Goal: Task Accomplishment & Management: Manage account settings

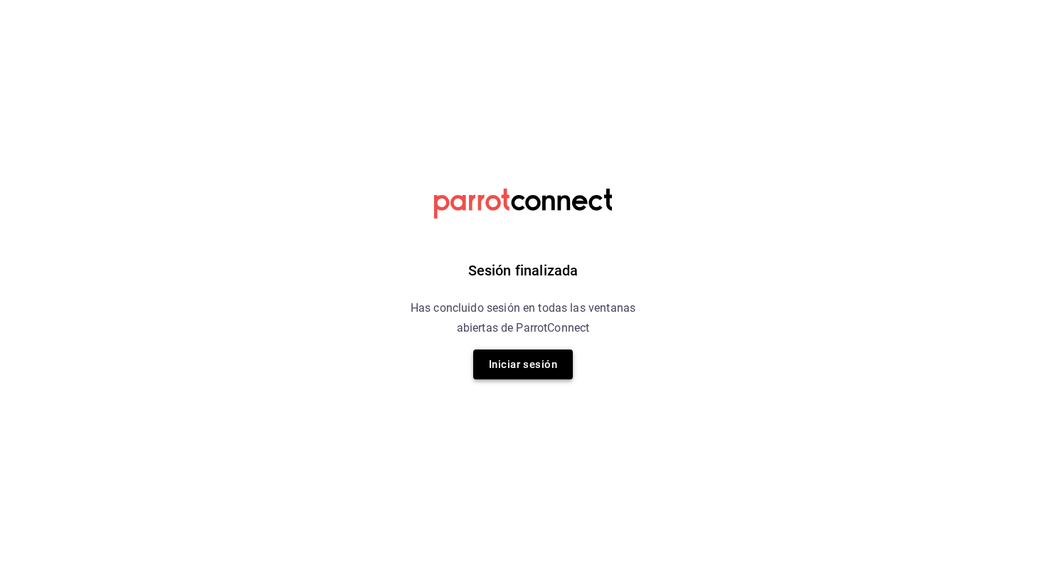
click at [512, 369] on button "Iniciar sesión" at bounding box center [523, 364] width 100 height 30
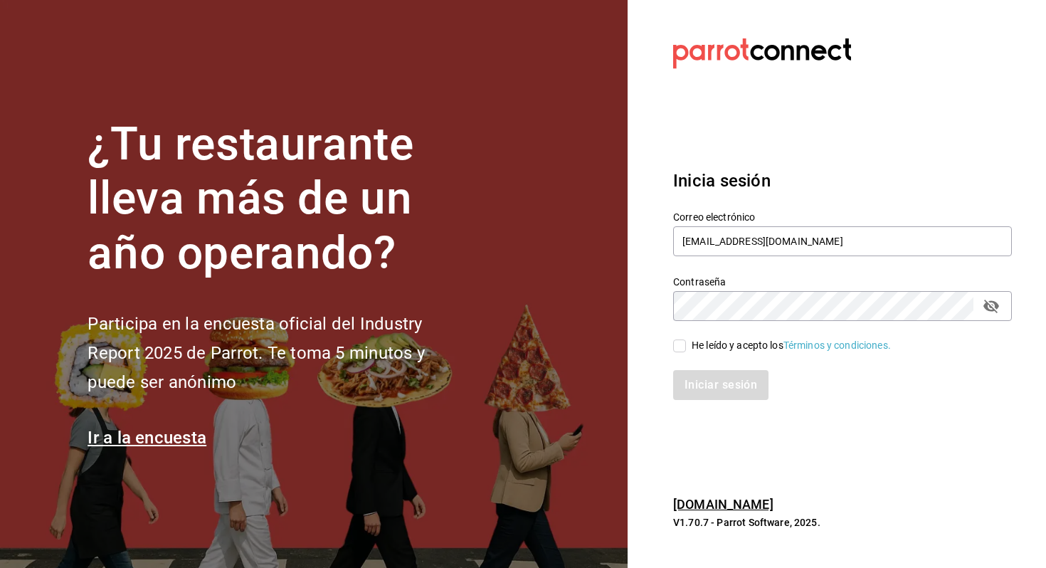
click at [749, 349] on div "He leído y acepto los Términos y condiciones." at bounding box center [791, 345] width 199 height 15
click at [686, 349] on input "He leído y acepto los Términos y condiciones." at bounding box center [679, 345] width 13 height 13
checkbox input "true"
click at [724, 391] on button "Iniciar sesión" at bounding box center [721, 385] width 97 height 30
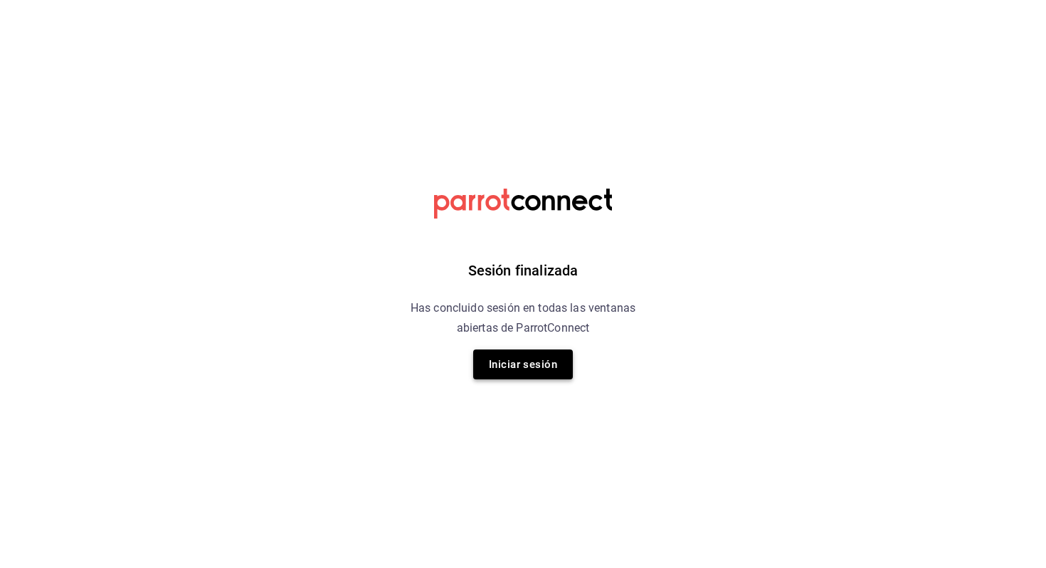
click at [545, 355] on button "Iniciar sesión" at bounding box center [523, 364] width 100 height 30
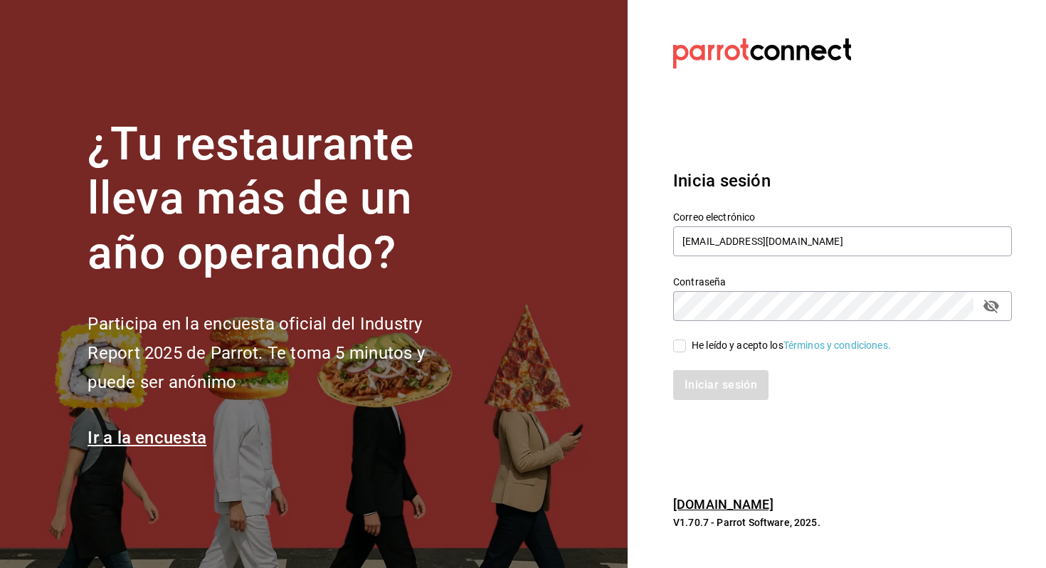
click at [707, 337] on div "He leído y acepto los Términos y condiciones." at bounding box center [834, 337] width 356 height 33
click at [696, 352] on div "He leído y acepto los Términos y condiciones." at bounding box center [791, 345] width 199 height 15
click at [686, 352] on input "He leído y acepto los Términos y condiciones." at bounding box center [679, 345] width 13 height 13
checkbox input "true"
click at [692, 384] on button "Iniciar sesión" at bounding box center [721, 385] width 97 height 30
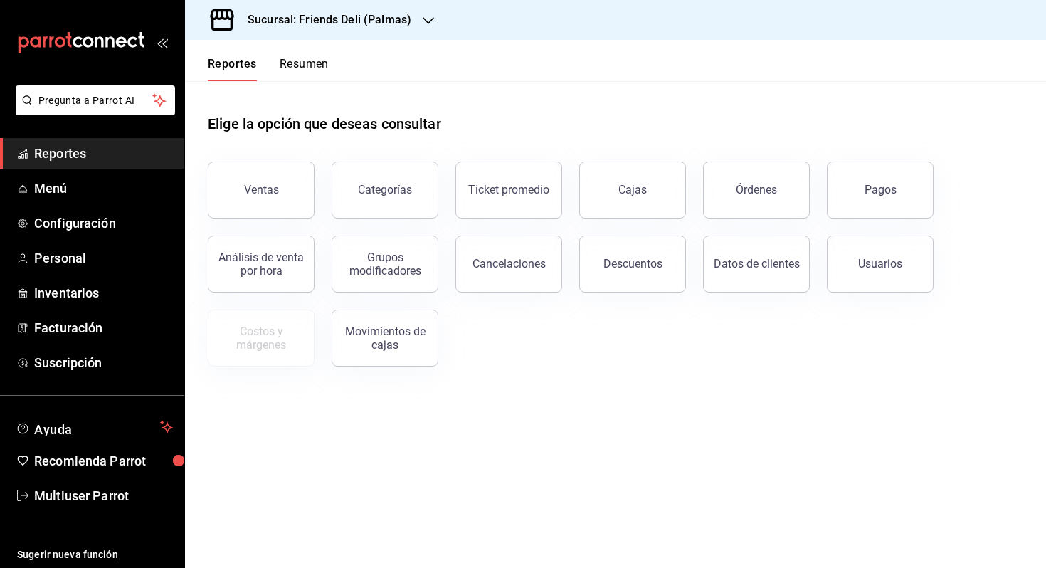
click at [291, 63] on button "Resumen" at bounding box center [304, 69] width 49 height 24
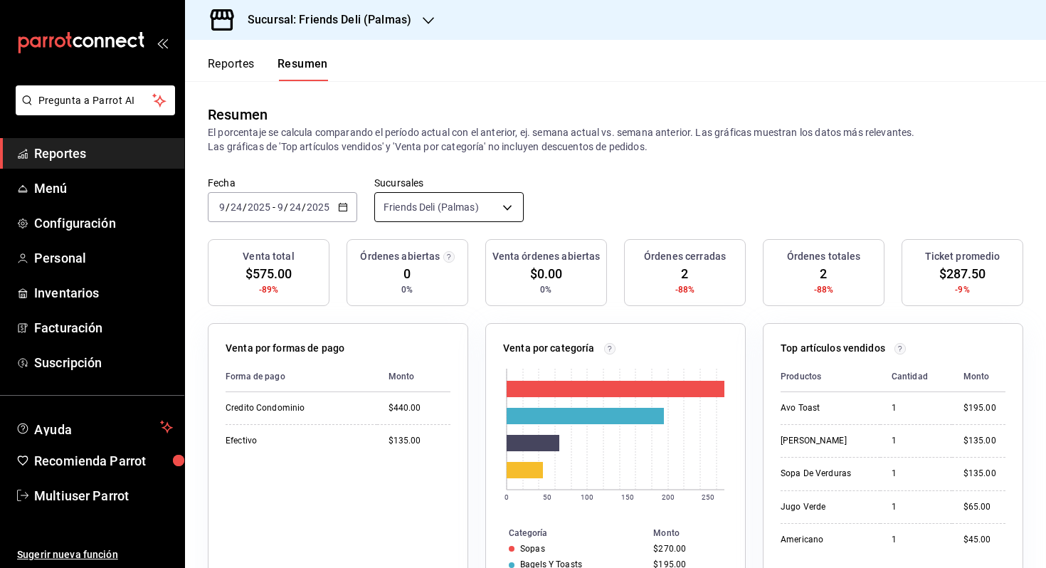
click at [440, 205] on body "Pregunta a Parrot AI Reportes Menú Configuración Personal Inventarios Facturaci…" at bounding box center [523, 284] width 1046 height 568
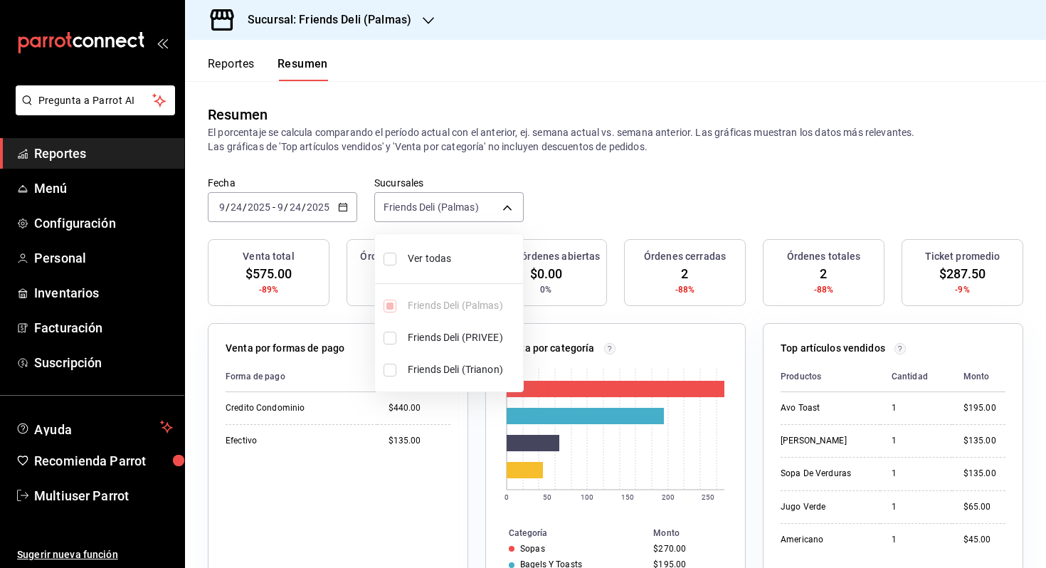
click at [485, 262] on span "Ver todas" at bounding box center [463, 258] width 110 height 15
type input "[object Object],[object Object],[object Object]"
checkbox input "true"
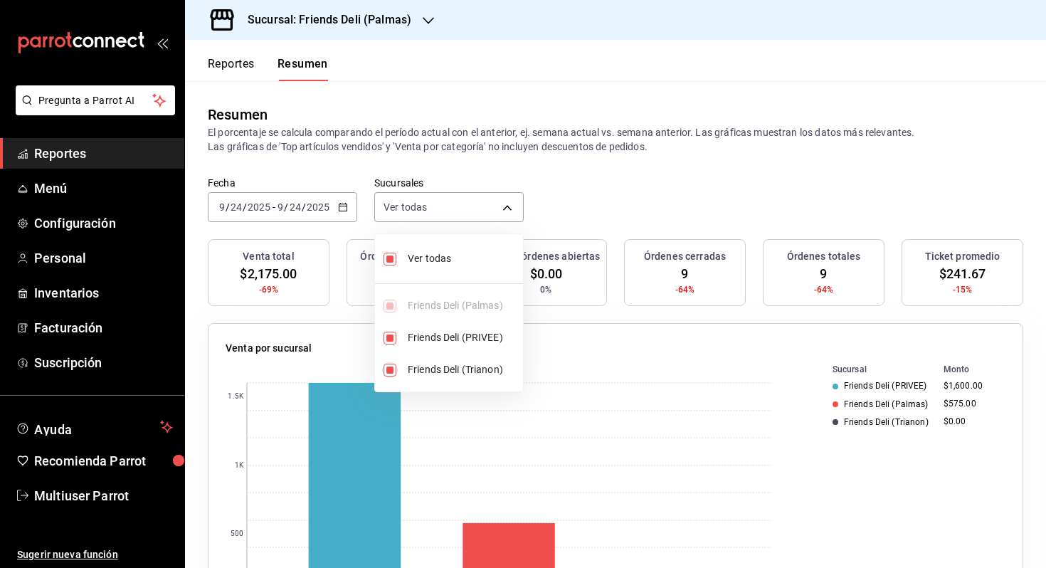
click at [485, 262] on span "Ver todas" at bounding box center [463, 258] width 110 height 15
type input "[object Object]"
checkbox input "false"
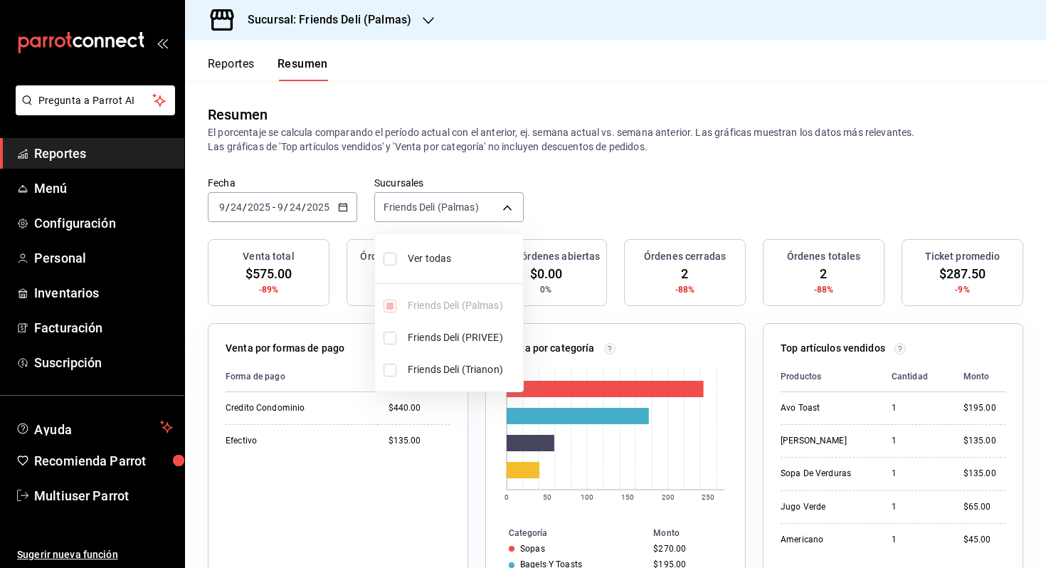
click at [581, 211] on div at bounding box center [523, 284] width 1046 height 568
